Goal: Task Accomplishment & Management: Complete application form

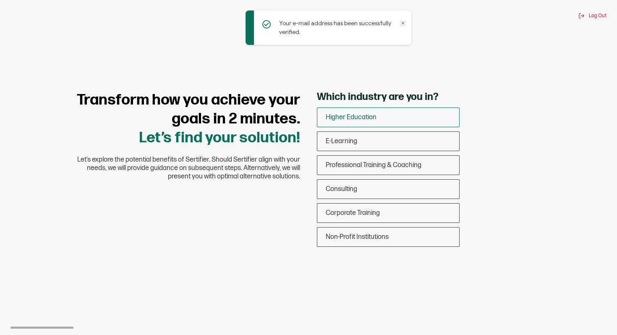
click at [360, 114] on span "Higher Education" at bounding box center [351, 117] width 51 height 8
click at [0, 0] on input "Higher Education" at bounding box center [0, 0] width 0 height 0
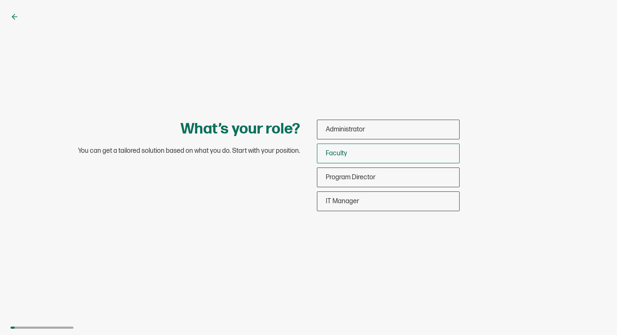
click at [358, 155] on div "Faculty" at bounding box center [388, 154] width 142 height 20
click at [0, 0] on input "Faculty" at bounding box center [0, 0] width 0 height 0
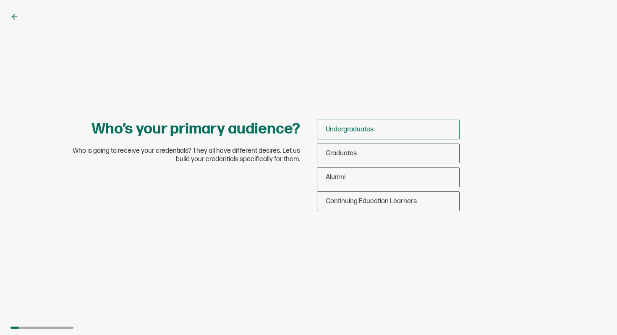
click at [357, 133] on span "Undergraduates" at bounding box center [350, 130] width 48 height 8
click at [0, 0] on input "Undergraduates" at bounding box center [0, 0] width 0 height 0
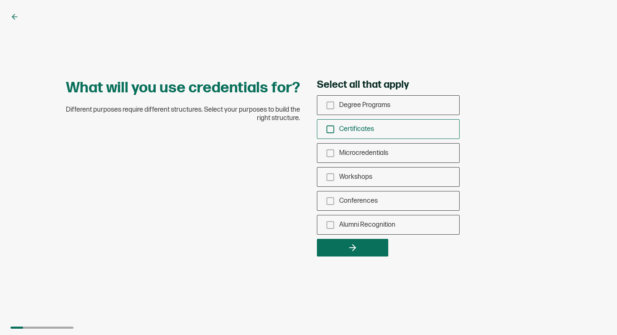
click at [357, 131] on span "Certificates" at bounding box center [356, 129] width 35 height 8
click at [0, 0] on input "Certificates" at bounding box center [0, 0] width 0 height 0
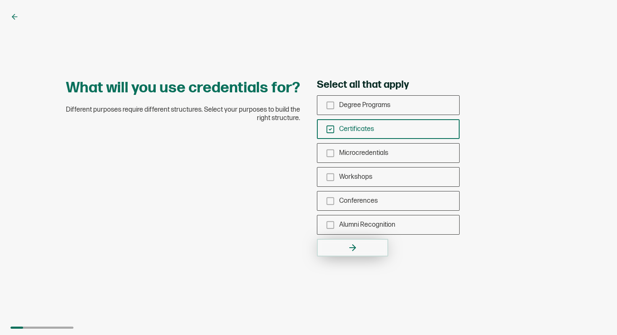
click at [344, 249] on button "button" at bounding box center [352, 248] width 71 height 18
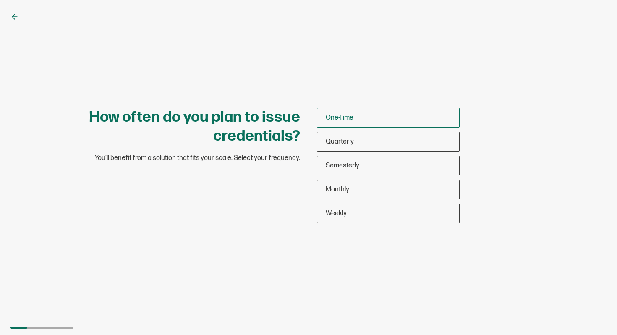
click at [354, 121] on div "One-Time" at bounding box center [388, 118] width 142 height 20
click at [0, 0] on input "One-Time" at bounding box center [0, 0] width 0 height 0
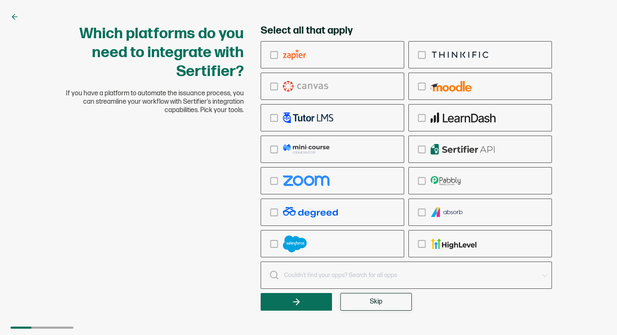
click at [370, 299] on span "Skip" at bounding box center [376, 302] width 13 height 7
